Goal: Task Accomplishment & Management: Complete application form

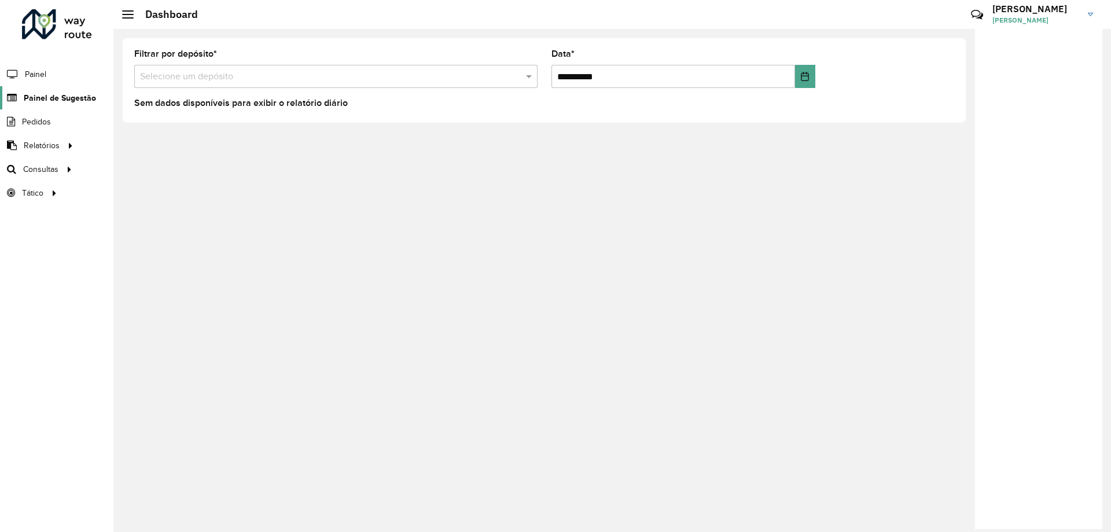
click at [54, 96] on span "Painel de Sugestão" at bounding box center [60, 98] width 72 height 12
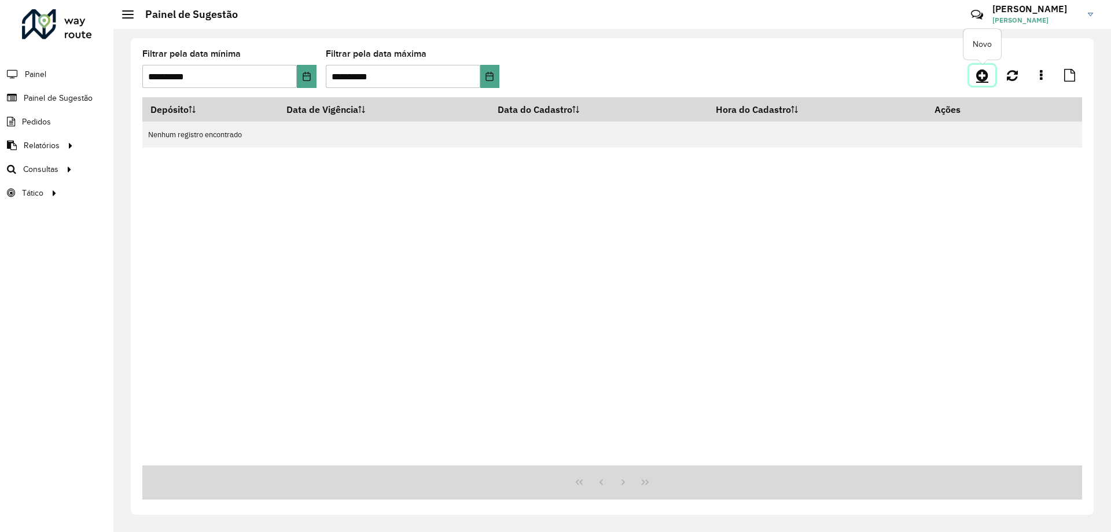
click at [985, 70] on icon at bounding box center [982, 75] width 12 height 14
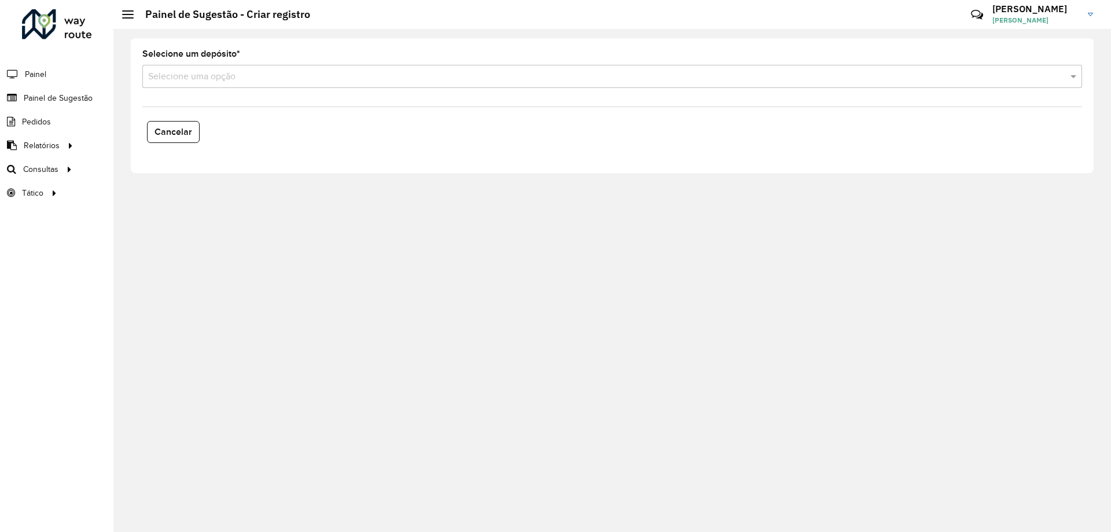
click at [261, 61] on div "Selecione um depósito * Selecione uma opção" at bounding box center [611, 69] width 939 height 38
click at [255, 77] on input "text" at bounding box center [600, 77] width 905 height 14
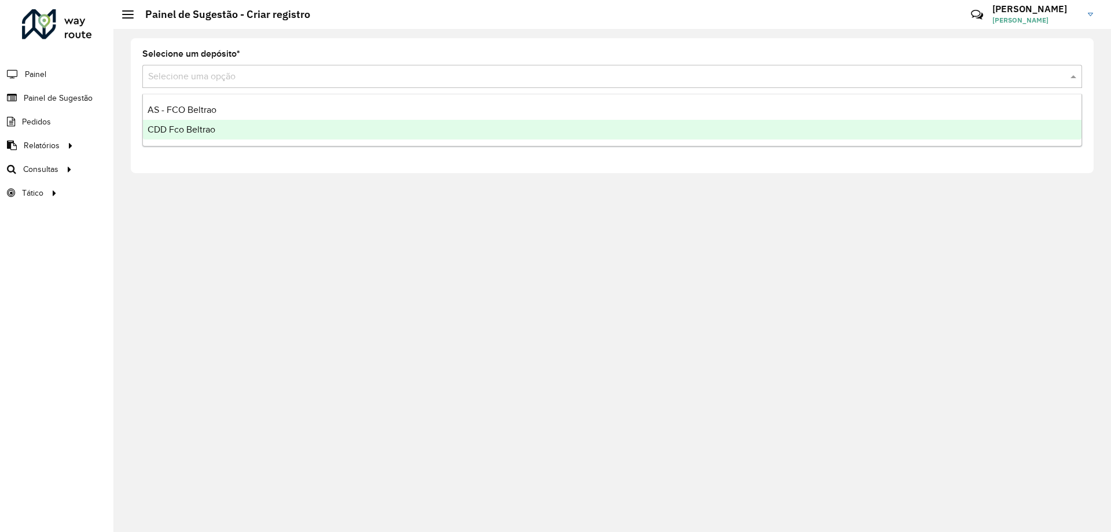
click at [185, 127] on span "CDD Fco Beltrao" at bounding box center [182, 129] width 68 height 10
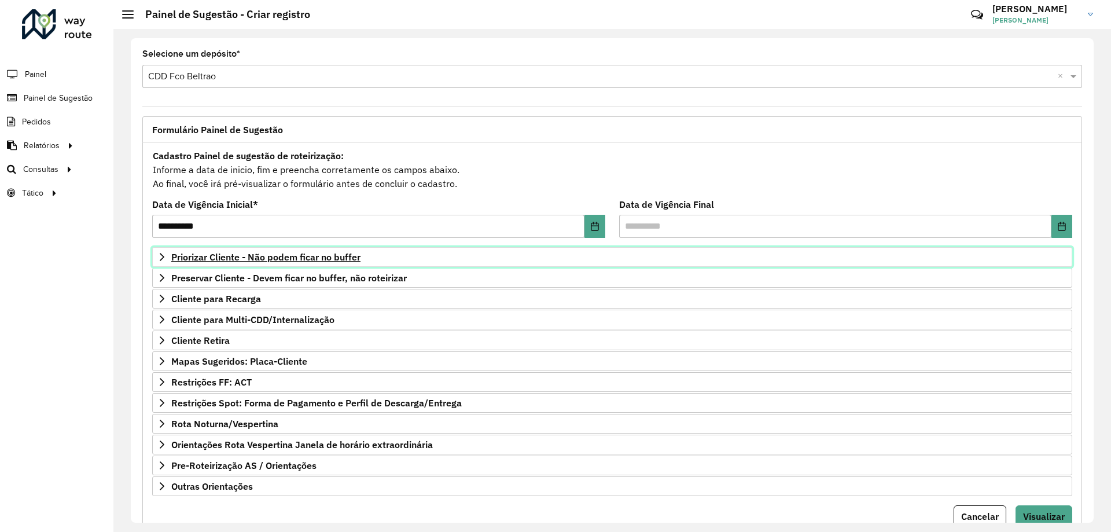
click at [281, 260] on span "Priorizar Cliente - Não podem ficar no buffer" at bounding box center [265, 256] width 189 height 9
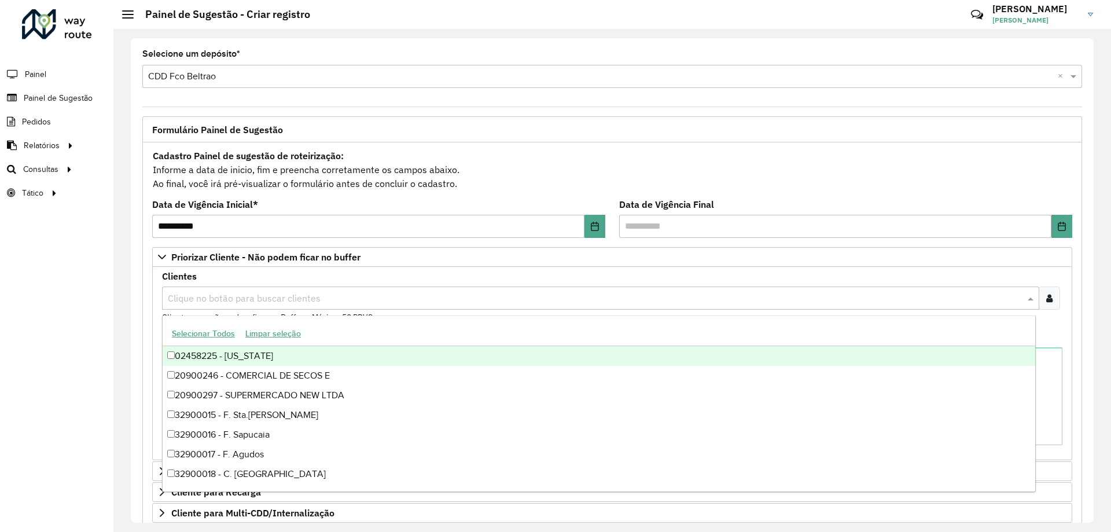
click at [246, 300] on input "text" at bounding box center [595, 299] width 860 height 14
type input "*****"
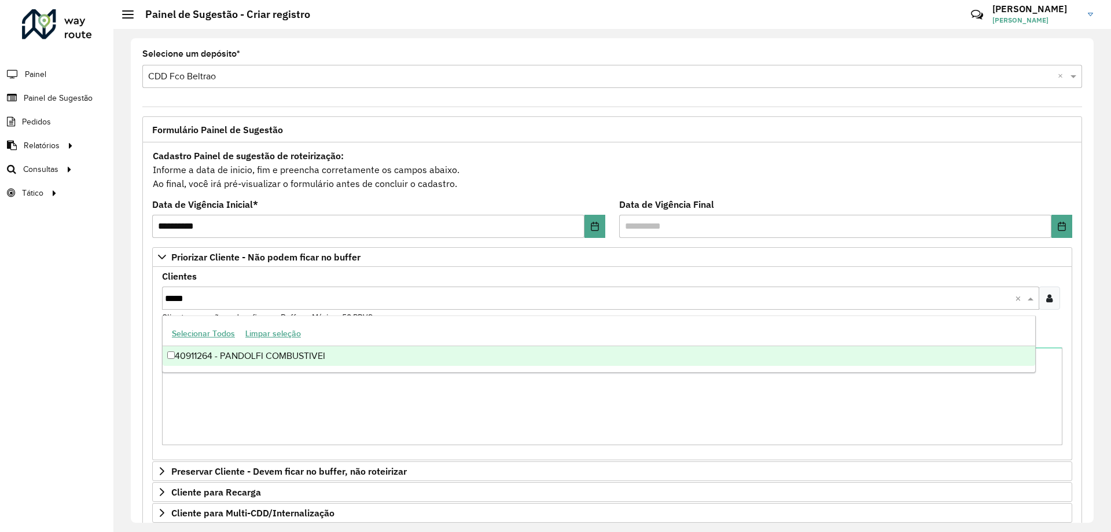
click at [281, 354] on div "40911264 - PANDOLFI COMBUSTIVEI" at bounding box center [599, 356] width 872 height 20
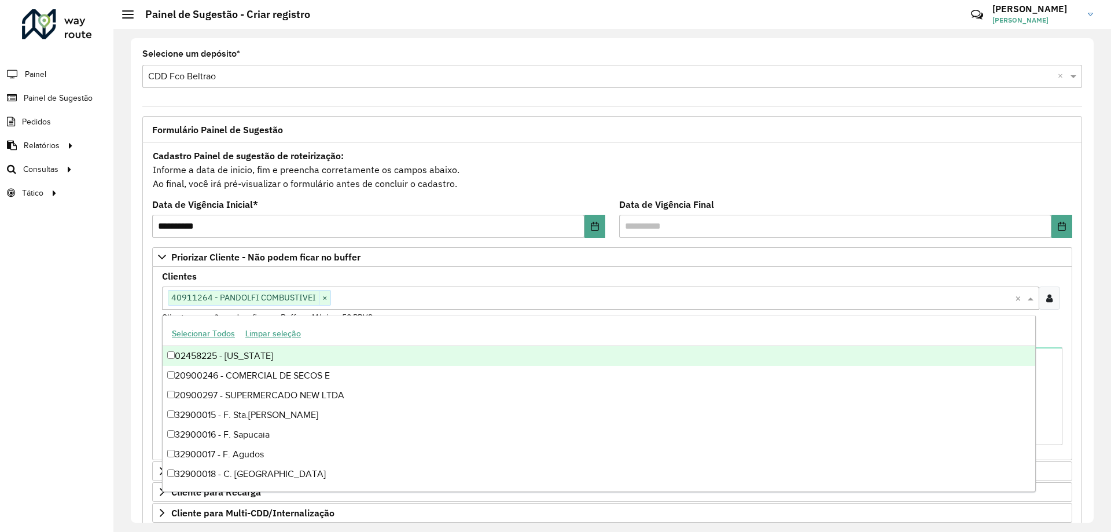
click at [718, 173] on div "Cadastro Painel de sugestão de roteirização: Informe a data de inicio, fim e pr…" at bounding box center [612, 169] width 920 height 43
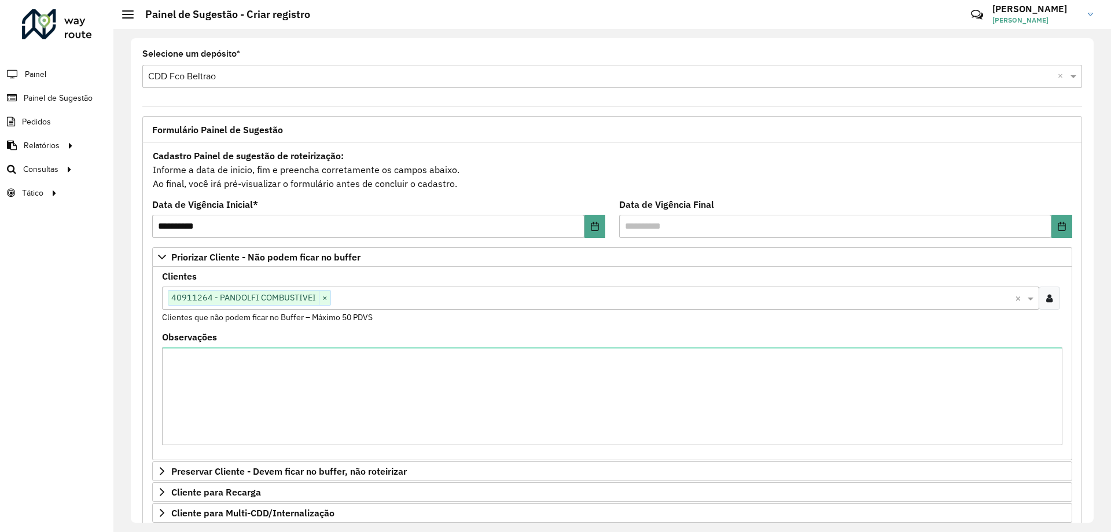
scroll to position [238, 0]
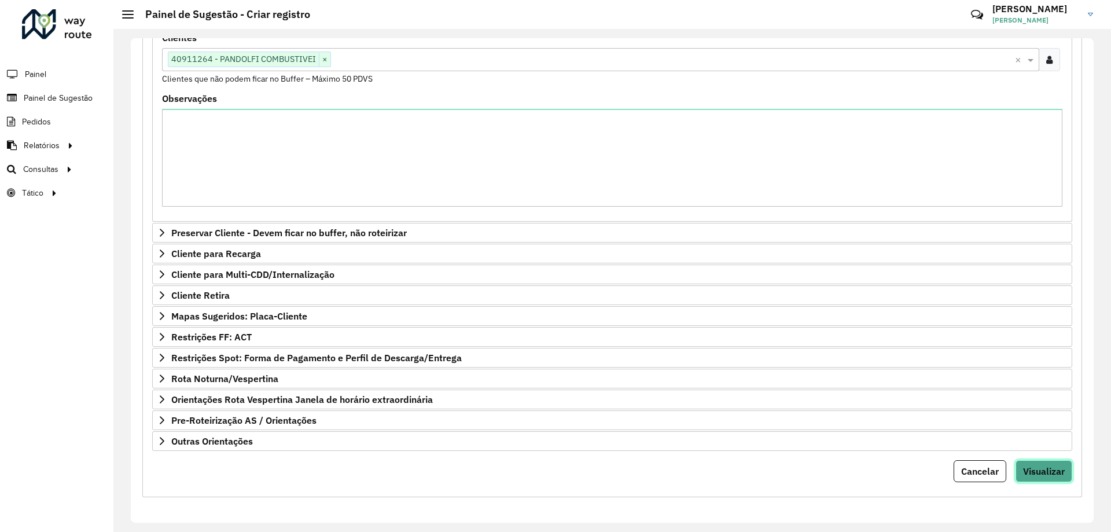
click at [1044, 466] on span "Visualizar" at bounding box center [1044, 471] width 42 height 12
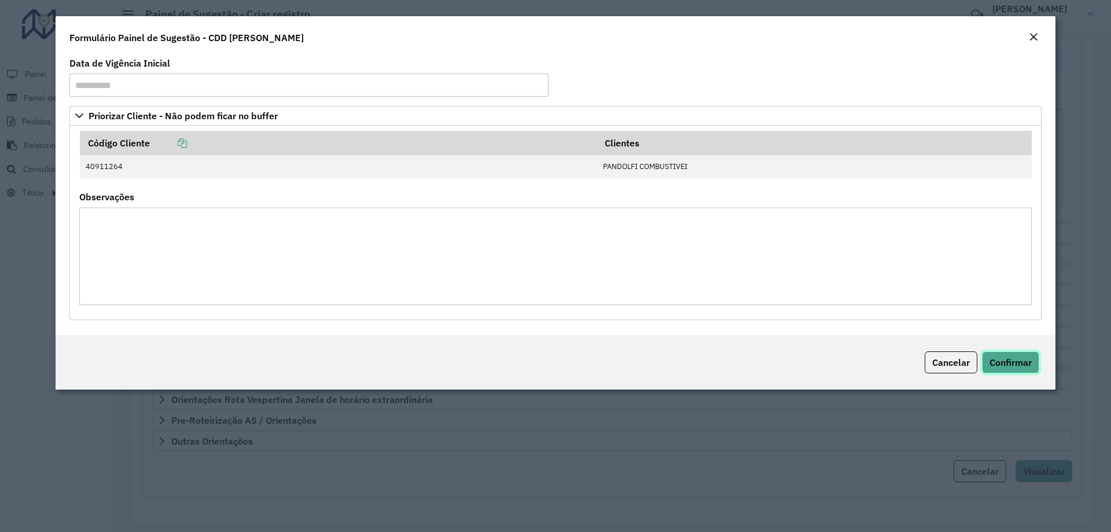
click at [1002, 367] on span "Confirmar" at bounding box center [1010, 362] width 42 height 12
